Goal: Task Accomplishment & Management: Use online tool/utility

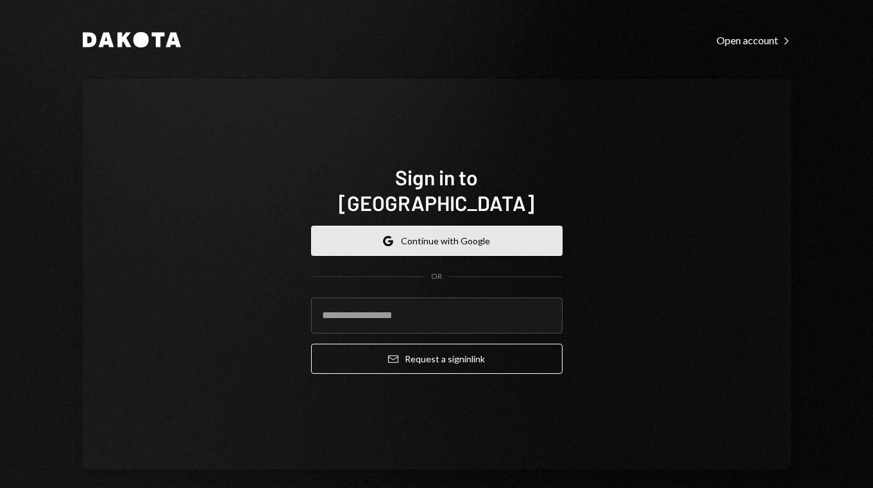
click at [417, 235] on button "Google Continue with Google" at bounding box center [437, 241] width 252 height 30
click at [436, 227] on button "Google Continue with Google" at bounding box center [437, 241] width 252 height 30
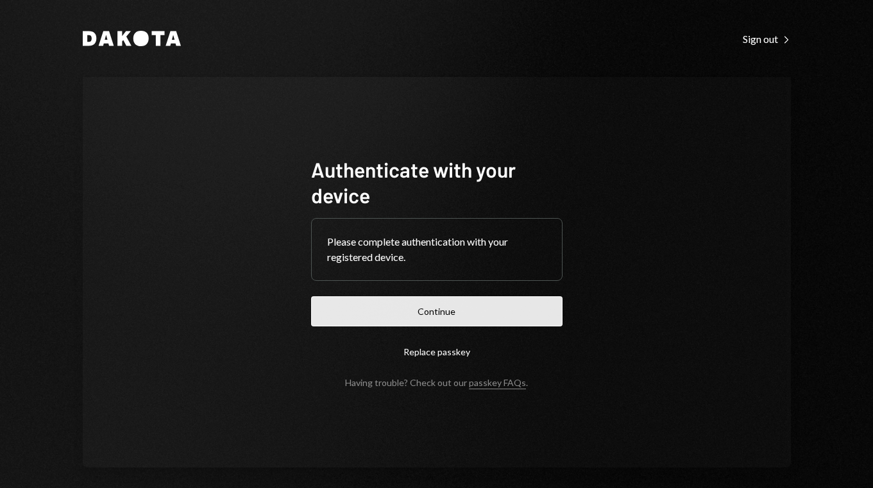
click at [434, 311] on button "Continue" at bounding box center [437, 311] width 252 height 30
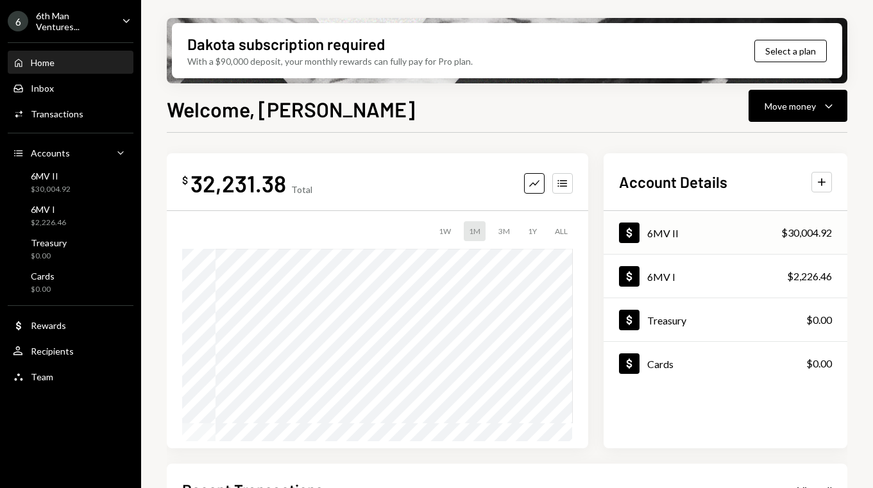
click at [656, 239] on div "6MV II" at bounding box center [662, 233] width 31 height 12
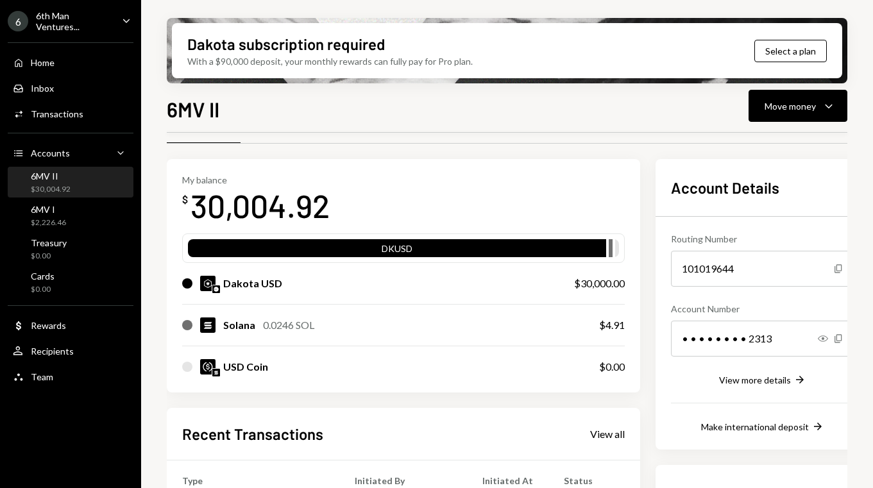
scroll to position [33, 0]
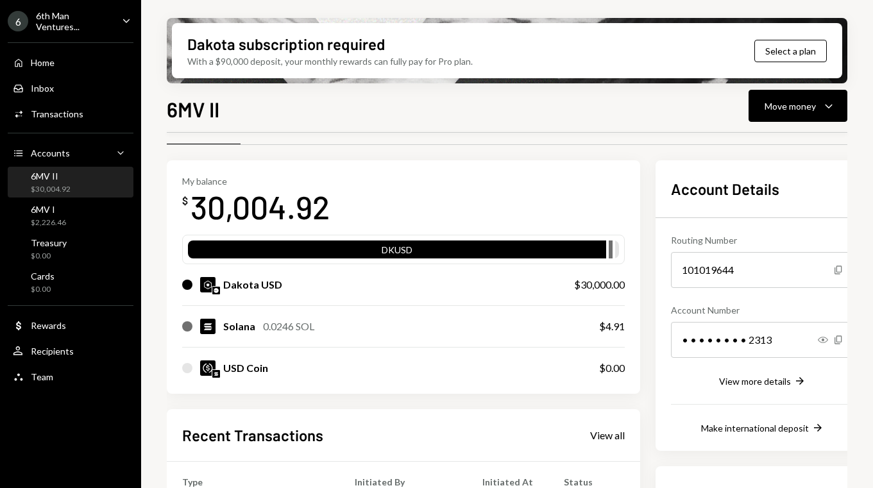
click at [257, 286] on div "Dakota USD" at bounding box center [252, 284] width 59 height 15
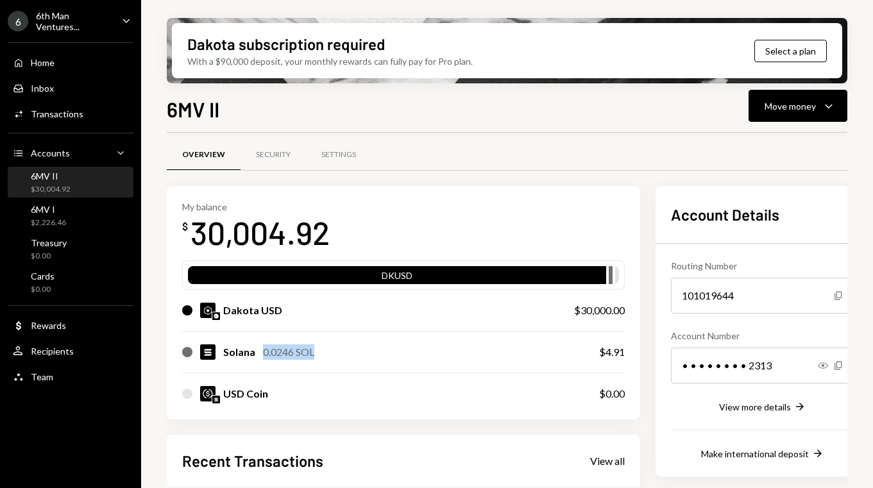
drag, startPoint x: 324, startPoint y: 350, endPoint x: 262, endPoint y: 352, distance: 61.6
click at [262, 352] on div "Solana 0.0246 SOL" at bounding box center [377, 352] width 391 height 15
copy div "0.0246 SOL"
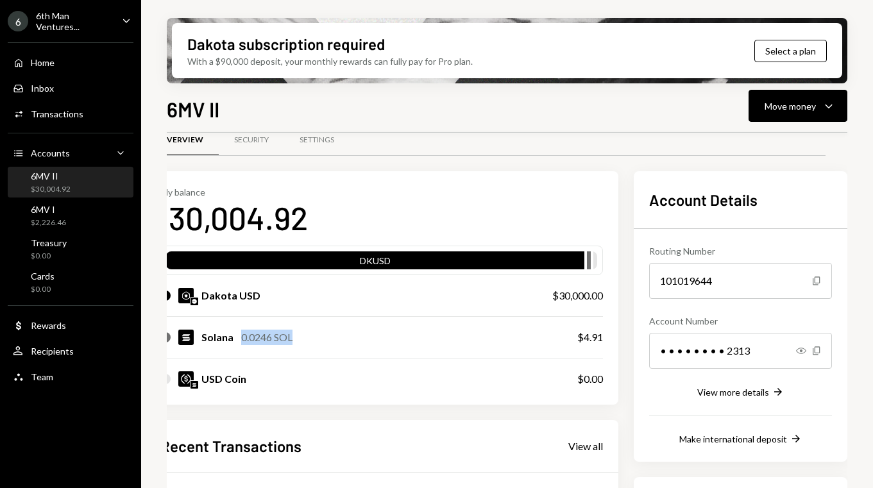
scroll to position [22, 31]
click at [468, 293] on div "Dakota USD" at bounding box center [343, 295] width 366 height 15
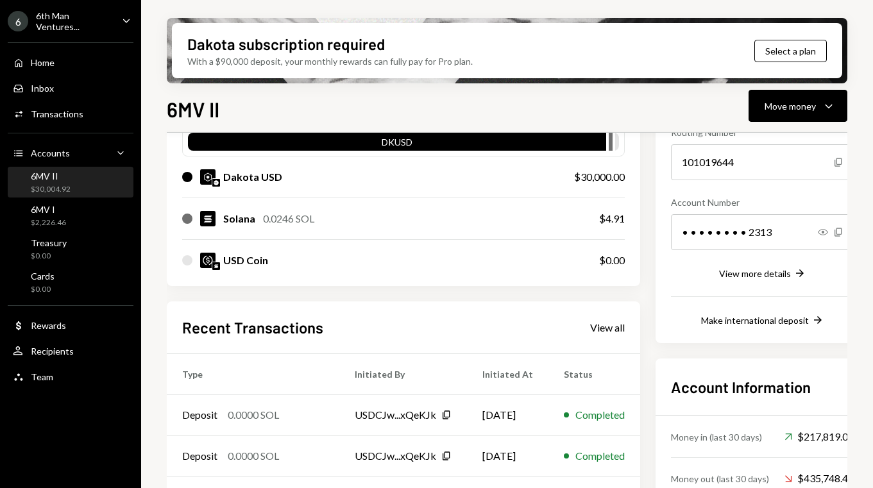
scroll to position [101, 0]
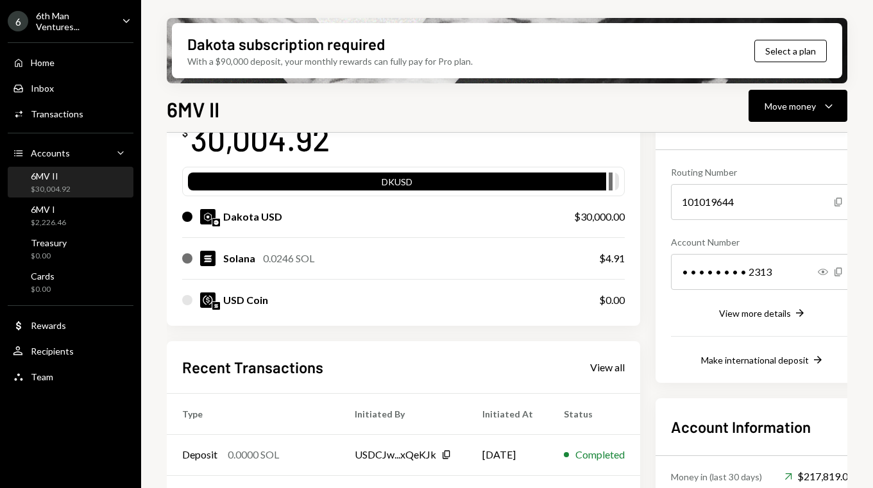
click at [262, 218] on div "Dakota USD" at bounding box center [252, 216] width 59 height 15
click at [835, 110] on icon "Caret Down" at bounding box center [828, 105] width 15 height 15
click at [767, 198] on div "Deposit" at bounding box center [788, 202] width 94 height 13
click at [800, 109] on div "Move money" at bounding box center [790, 105] width 51 height 13
click at [776, 175] on div "Transfer" at bounding box center [788, 173] width 94 height 13
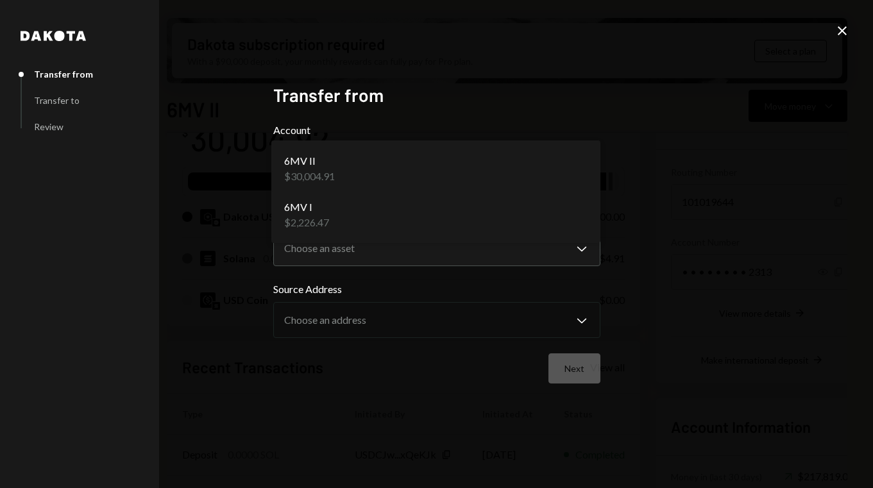
click at [578, 162] on body "6 6th Man Ventures... Caret Down Home Home Inbox Inbox Activities Transactions …" at bounding box center [436, 244] width 873 height 488
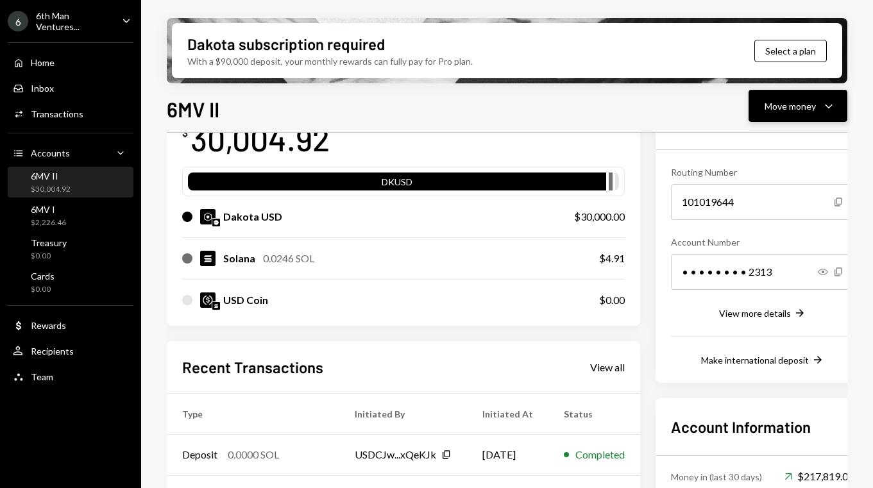
click at [817, 102] on div "Move money Caret Down" at bounding box center [798, 105] width 67 height 15
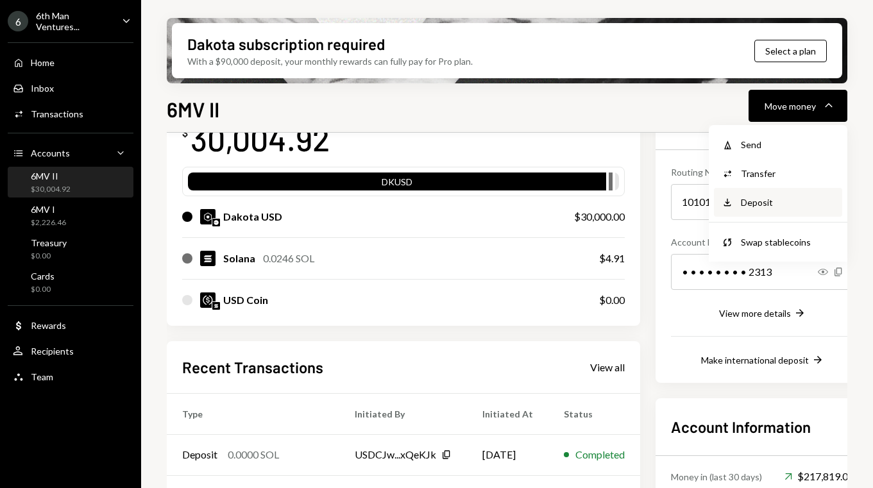
click at [768, 210] on div "Deposit Deposit" at bounding box center [778, 202] width 128 height 29
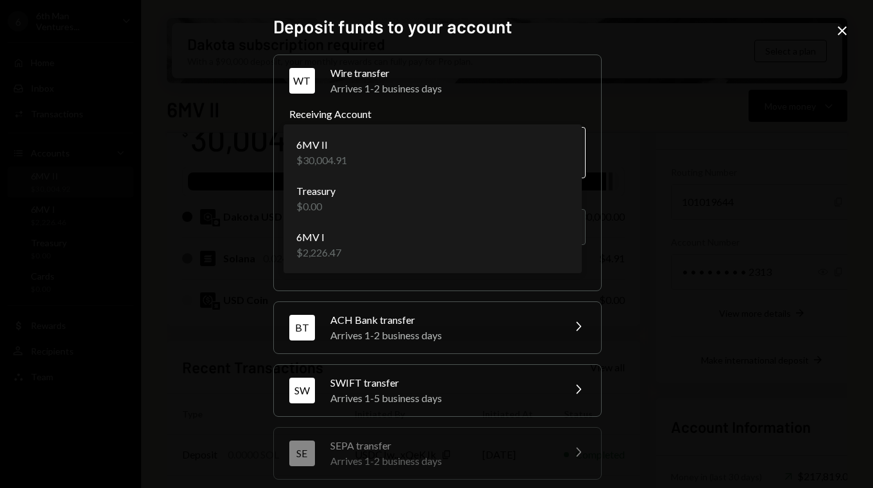
click at [475, 163] on body "6 6th Man Ventures... Caret Down Home Home Inbox Inbox Activities Transactions …" at bounding box center [436, 244] width 873 height 488
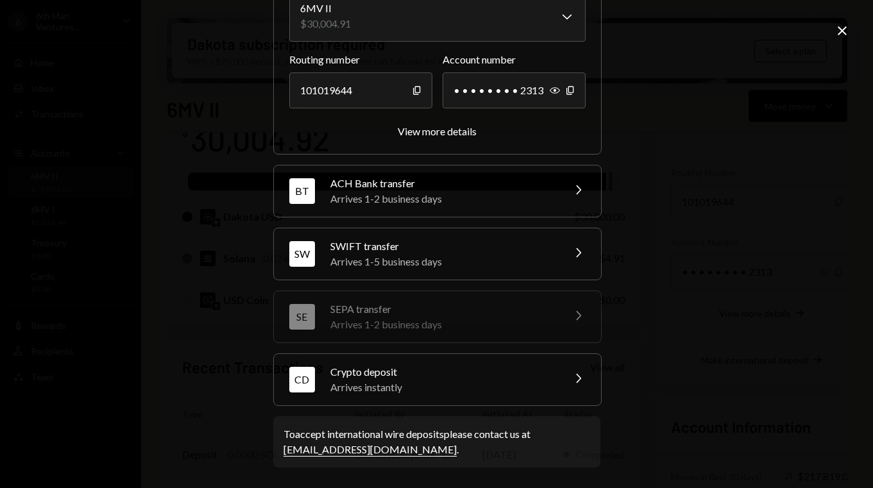
click at [464, 369] on div "Crypto deposit" at bounding box center [442, 371] width 225 height 15
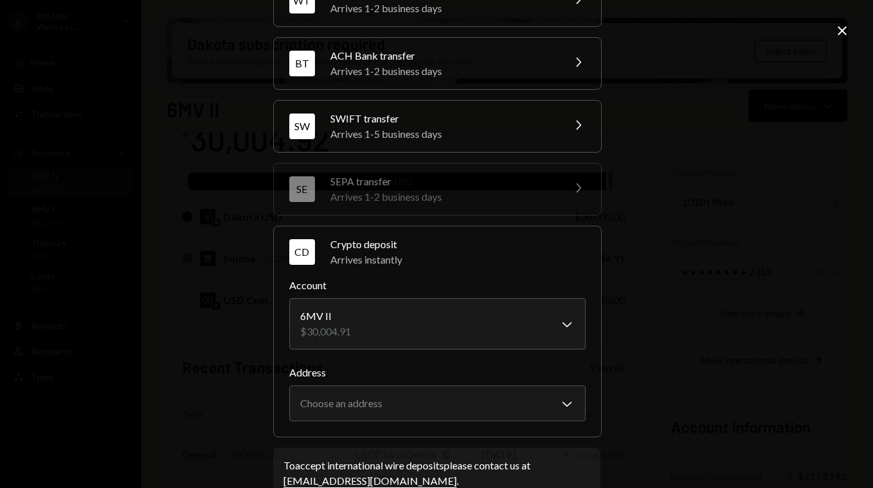
scroll to position [111, 0]
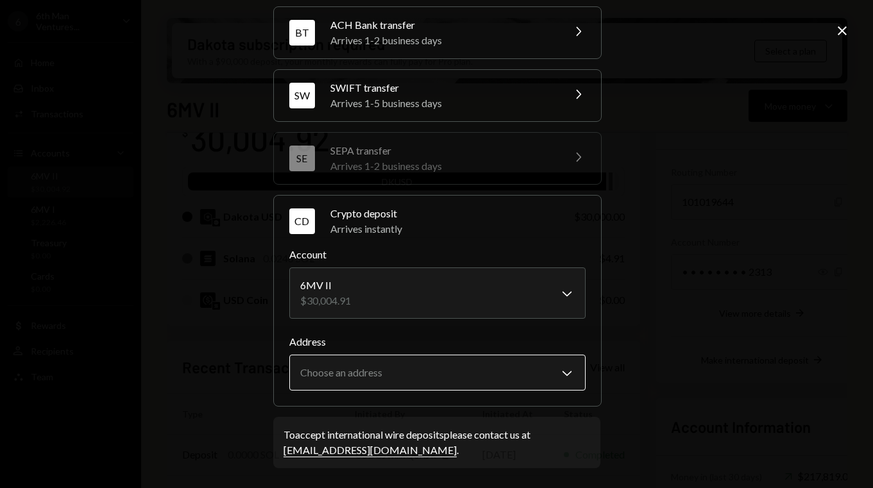
click at [400, 366] on body "6 6th Man Ventures... Caret Down Home Home Inbox Inbox Activities Transactions …" at bounding box center [436, 244] width 873 height 488
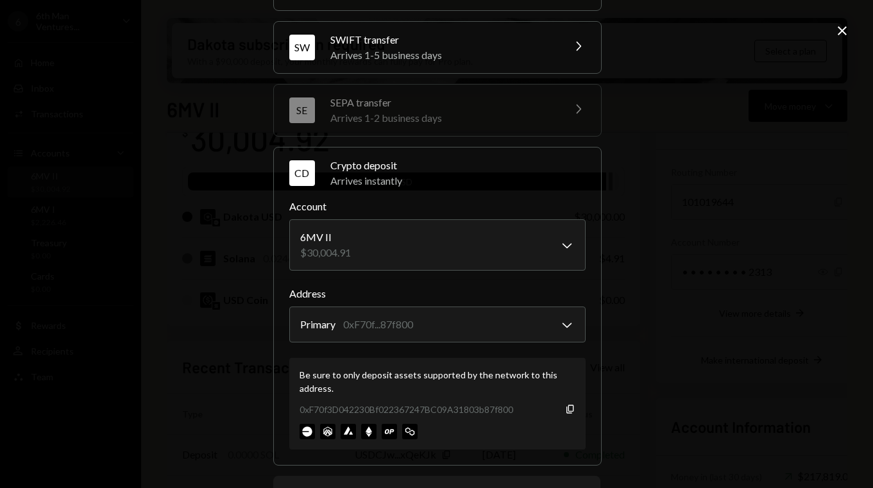
scroll to position [168, 0]
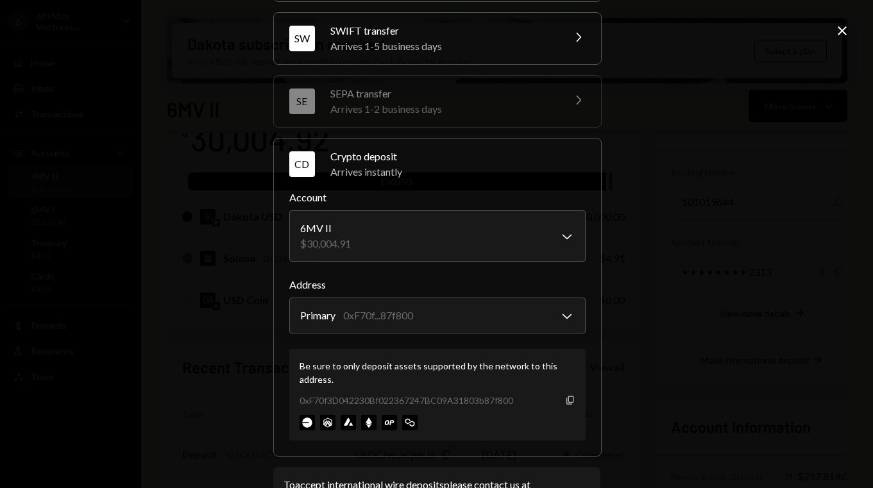
click at [569, 402] on icon "button" at bounding box center [570, 400] width 7 height 8
click at [524, 322] on body "6 6th Man Ventures... Caret Down Home Home Inbox Inbox Activities Transactions …" at bounding box center [436, 244] width 873 height 488
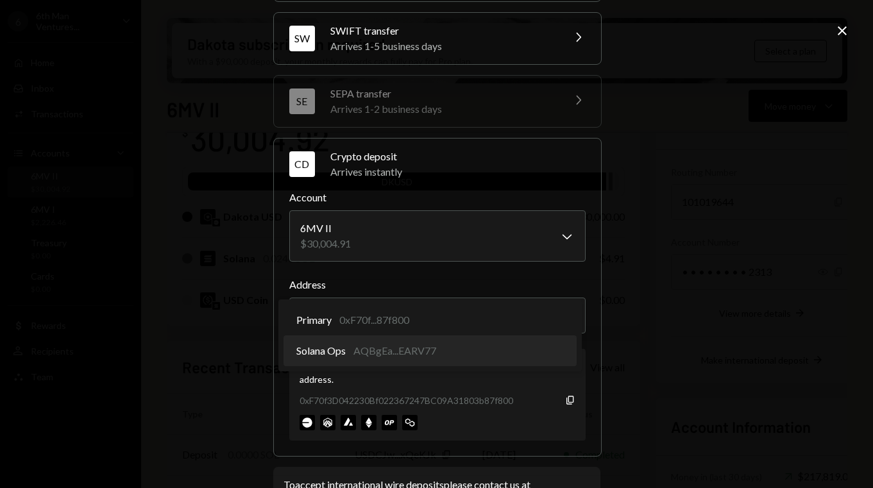
select select "**********"
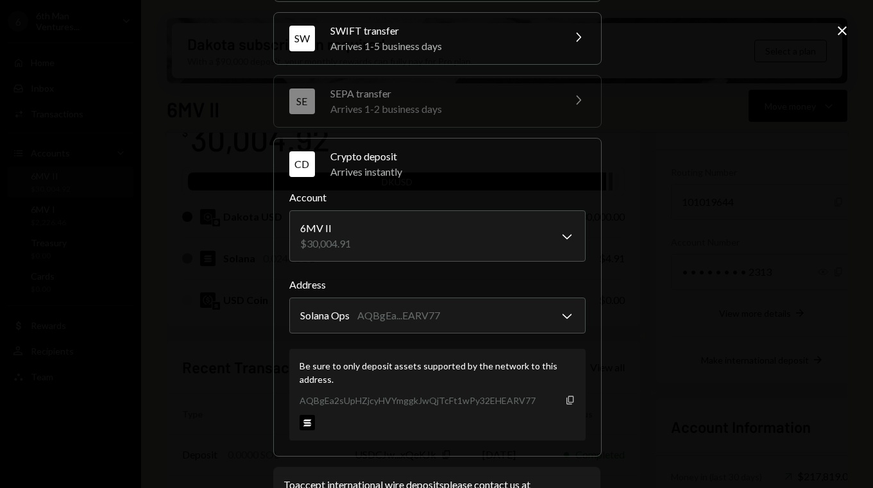
click at [565, 402] on icon "Copy" at bounding box center [570, 400] width 10 height 10
click at [205, 200] on div "**********" at bounding box center [436, 244] width 873 height 488
click at [842, 30] on icon at bounding box center [842, 30] width 9 height 9
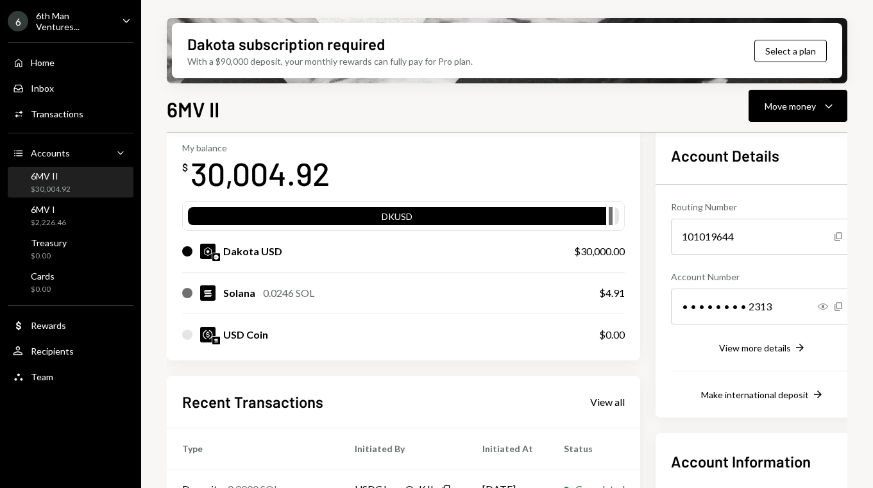
scroll to position [0, 0]
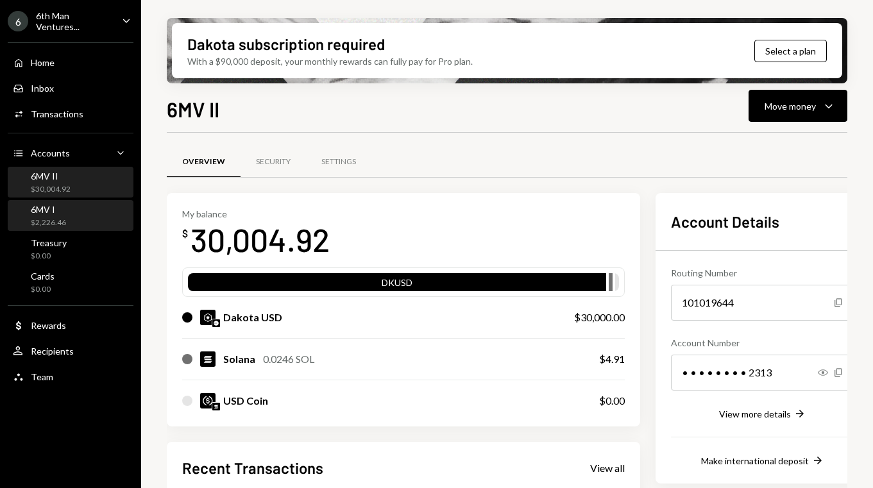
click at [55, 219] on div "$2,226.46" at bounding box center [48, 223] width 35 height 11
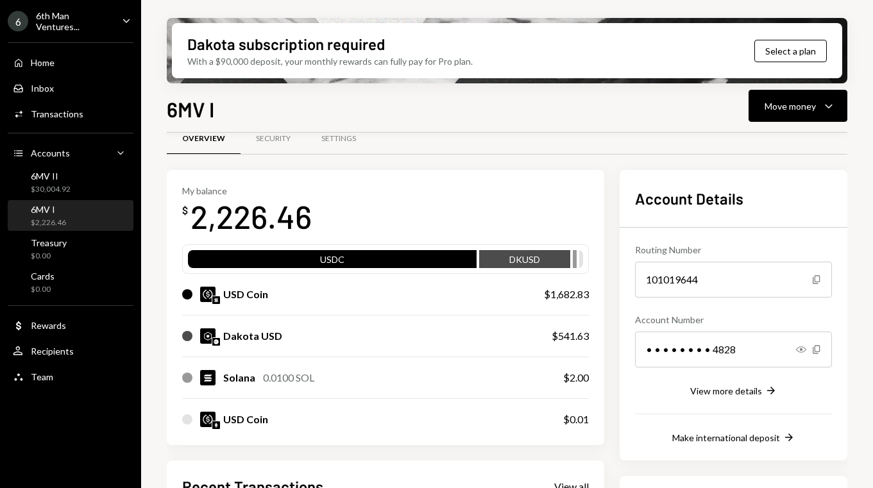
scroll to position [26, 0]
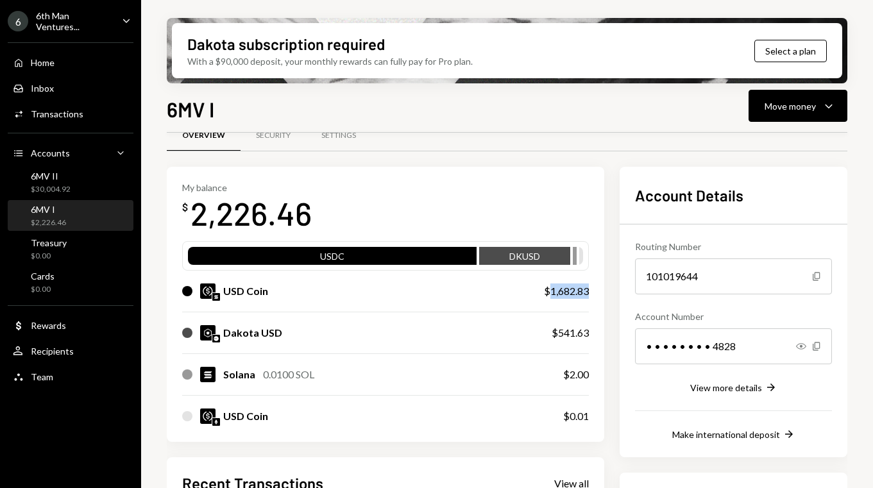
drag, startPoint x: 595, startPoint y: 292, endPoint x: 553, endPoint y: 293, distance: 41.7
click at [553, 293] on div "$1,682.83" at bounding box center [566, 291] width 45 height 15
copy div "1,682.83"
drag, startPoint x: 558, startPoint y: 334, endPoint x: 595, endPoint y: 336, distance: 36.6
click at [589, 336] on div "$541.63" at bounding box center [570, 332] width 37 height 15
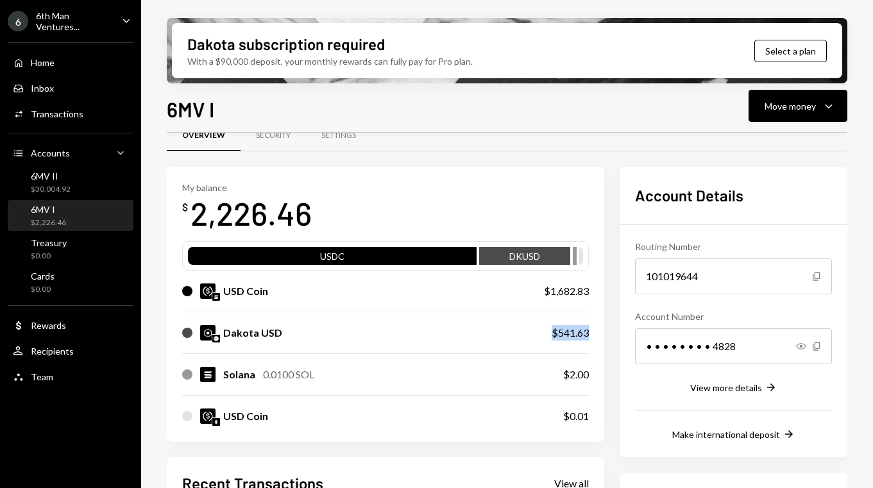
click at [589, 336] on div "$541.63" at bounding box center [570, 332] width 37 height 15
drag, startPoint x: 565, startPoint y: 334, endPoint x: 593, endPoint y: 335, distance: 27.6
click at [589, 335] on div "$541.63" at bounding box center [570, 332] width 37 height 15
copy div "541.63"
click at [826, 111] on icon "Caret Down" at bounding box center [828, 105] width 15 height 15
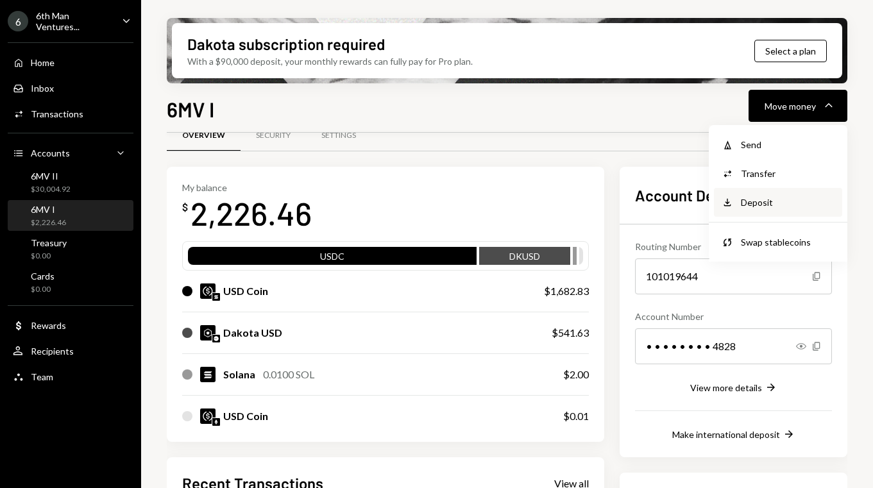
click at [771, 209] on div "Deposit" at bounding box center [788, 202] width 94 height 13
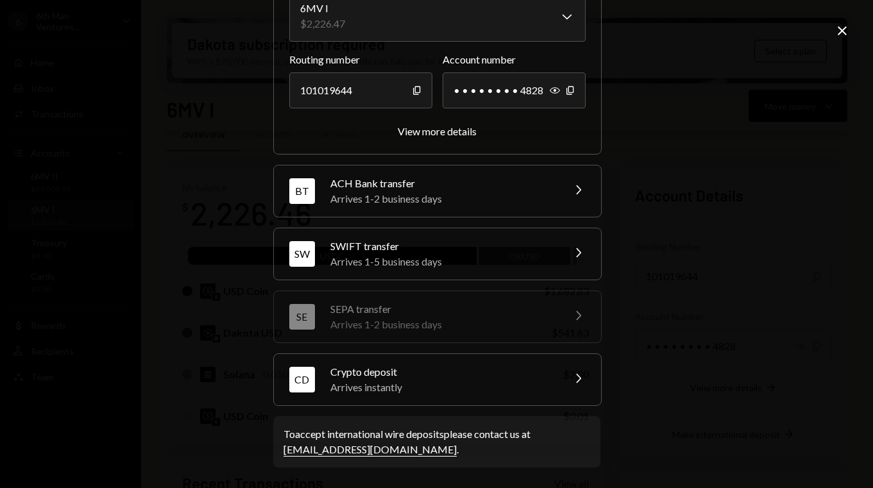
click at [454, 370] on div "Crypto deposit" at bounding box center [442, 371] width 225 height 15
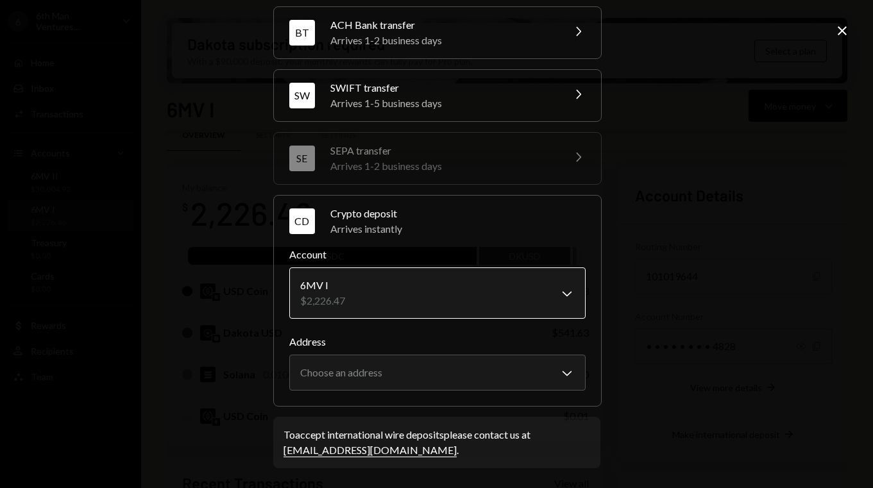
click at [453, 290] on body "6 6th Man Ventures... Caret Down Home Home Inbox Inbox Activities Transactions …" at bounding box center [436, 244] width 873 height 488
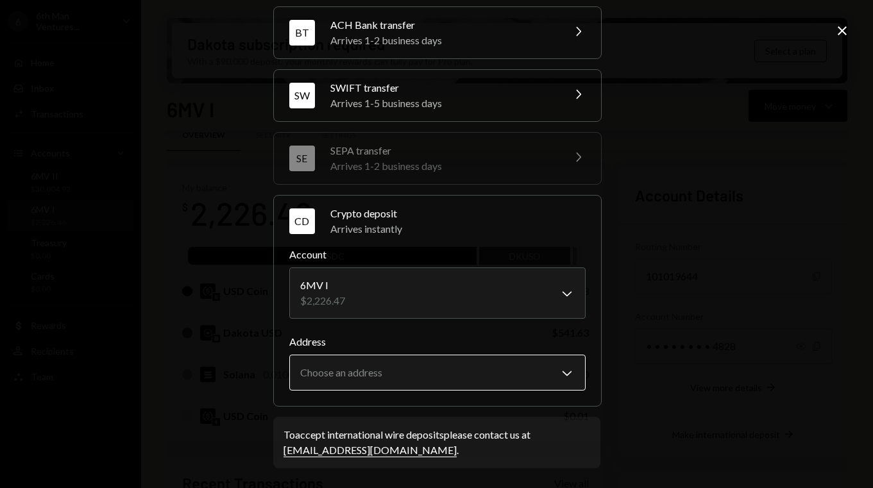
click at [422, 369] on body "6 6th Man Ventures... Caret Down Home Home Inbox Inbox Activities Transactions …" at bounding box center [436, 244] width 873 height 488
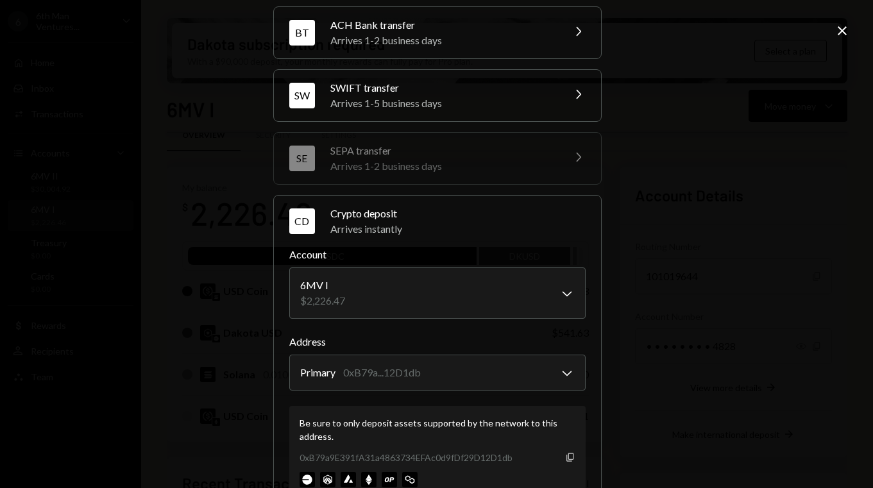
click at [565, 452] on icon "Copy" at bounding box center [570, 457] width 10 height 10
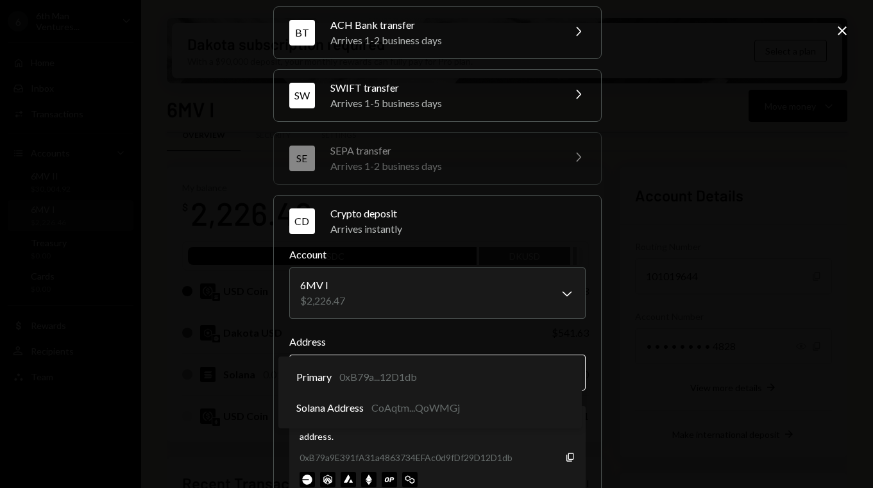
click at [486, 368] on body "6 6th Man Ventures... Caret Down Home Home Inbox Inbox Activities Transactions …" at bounding box center [436, 244] width 873 height 488
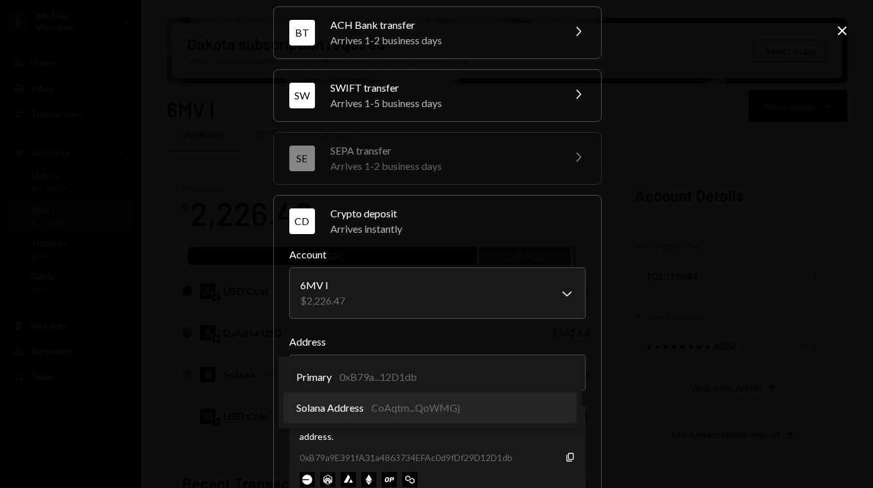
select select "**********"
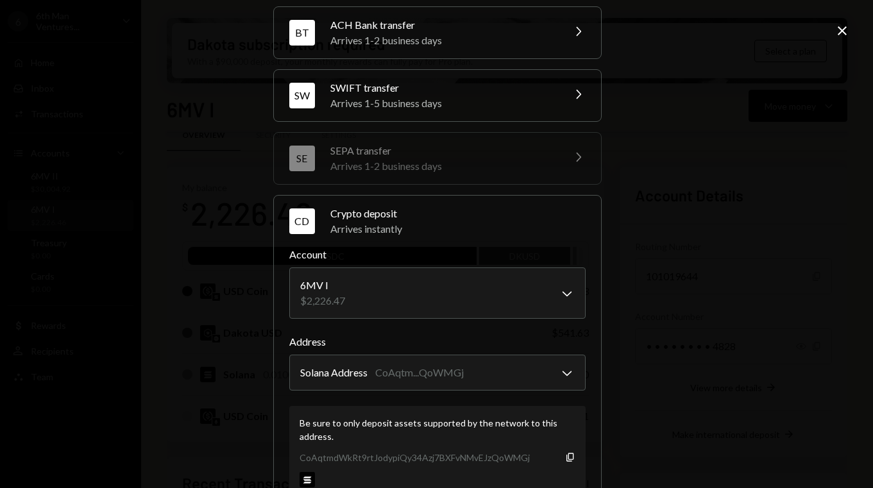
click at [565, 463] on div "CoAqtmdWkRt9rtJodypiQy34Azj7BXFvNMvEJzQoWMGj Copy" at bounding box center [438, 457] width 276 height 13
click at [567, 456] on icon "button" at bounding box center [570, 457] width 7 height 8
click at [678, 172] on div "**********" at bounding box center [436, 244] width 873 height 488
click at [840, 28] on icon at bounding box center [842, 30] width 9 height 9
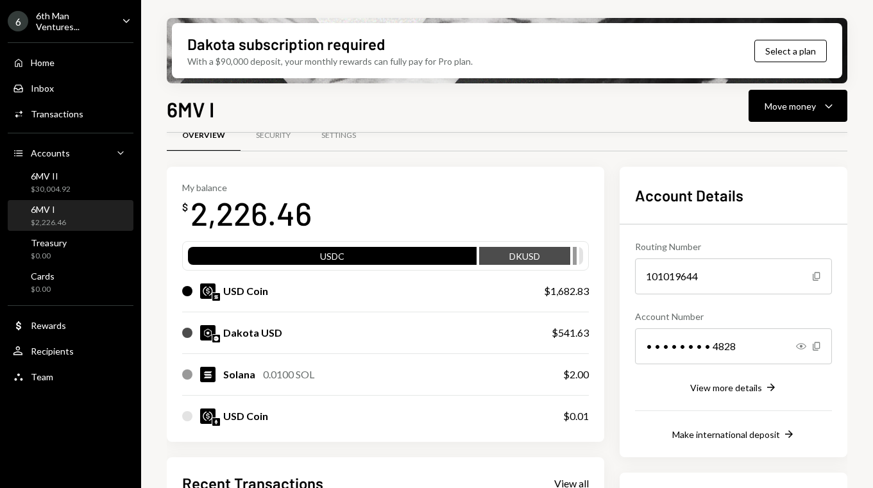
click at [216, 299] on img at bounding box center [216, 297] width 8 height 8
